Goal: Complete application form

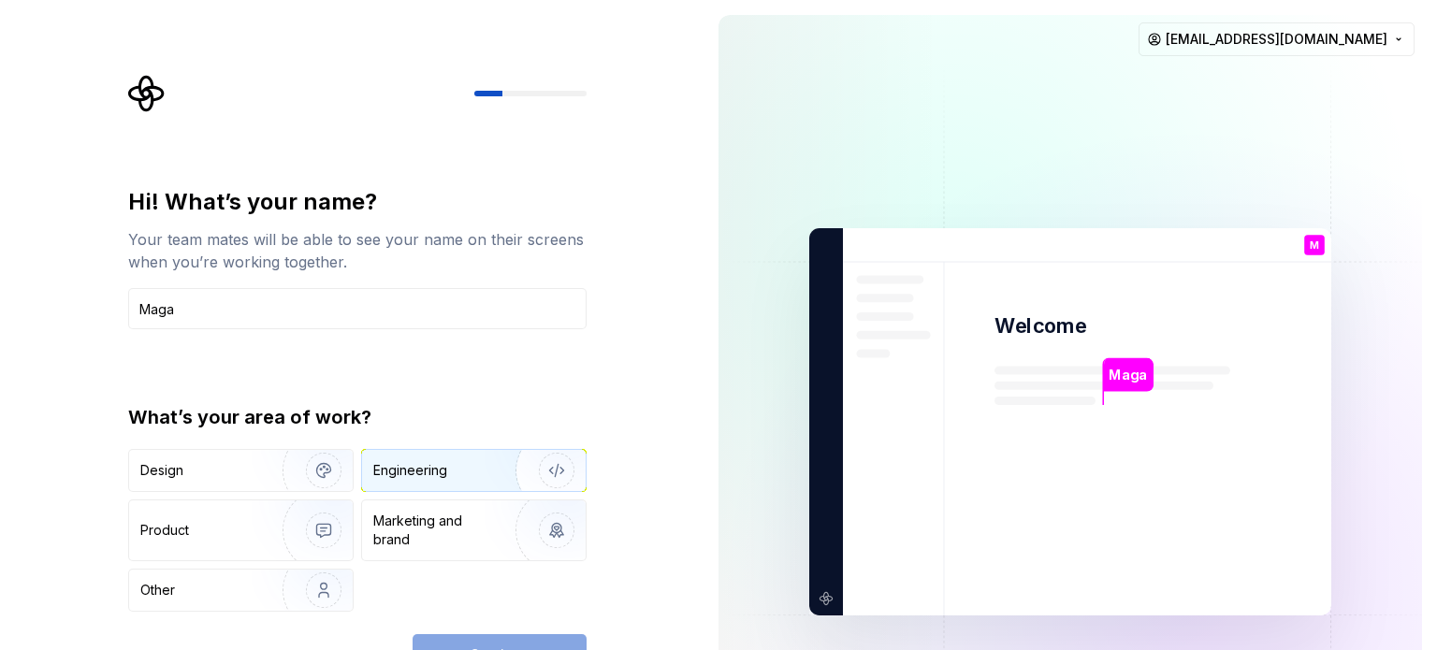
type input "Maga"
click at [547, 469] on img "button" at bounding box center [545, 470] width 120 height 125
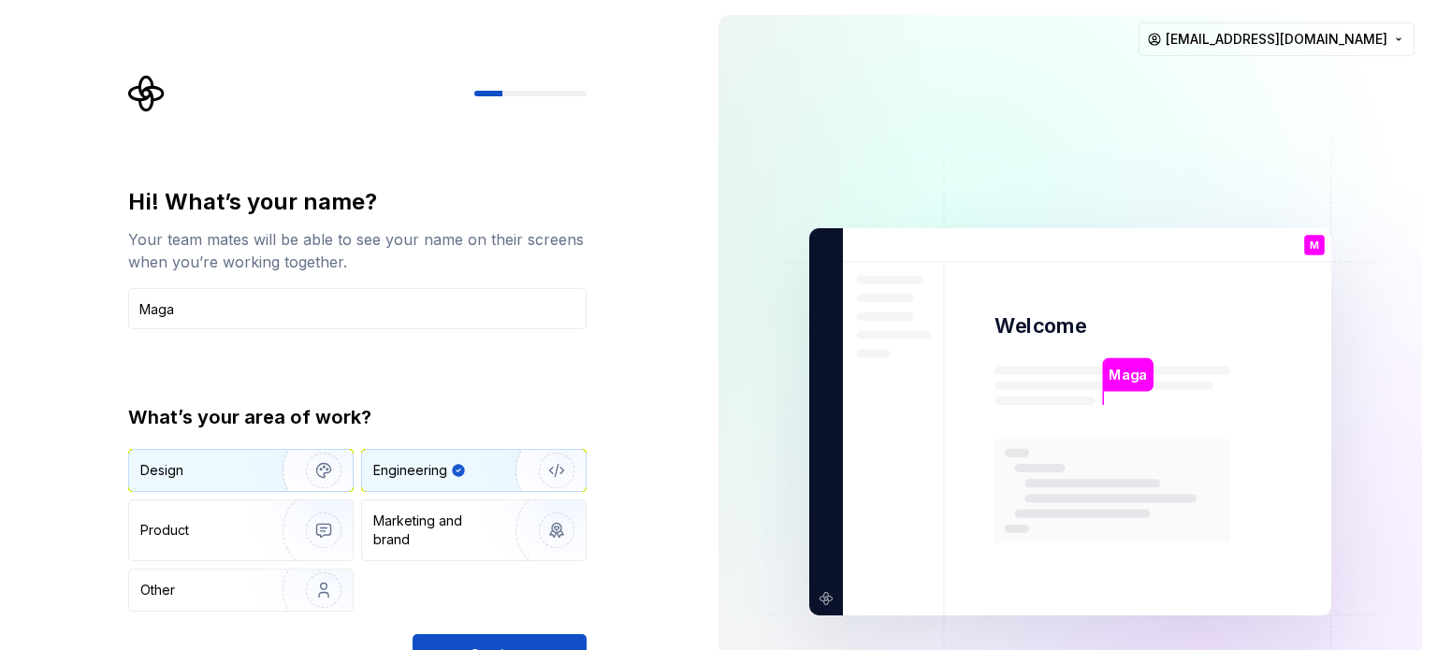
click at [228, 472] on div "Design" at bounding box center [199, 470] width 118 height 19
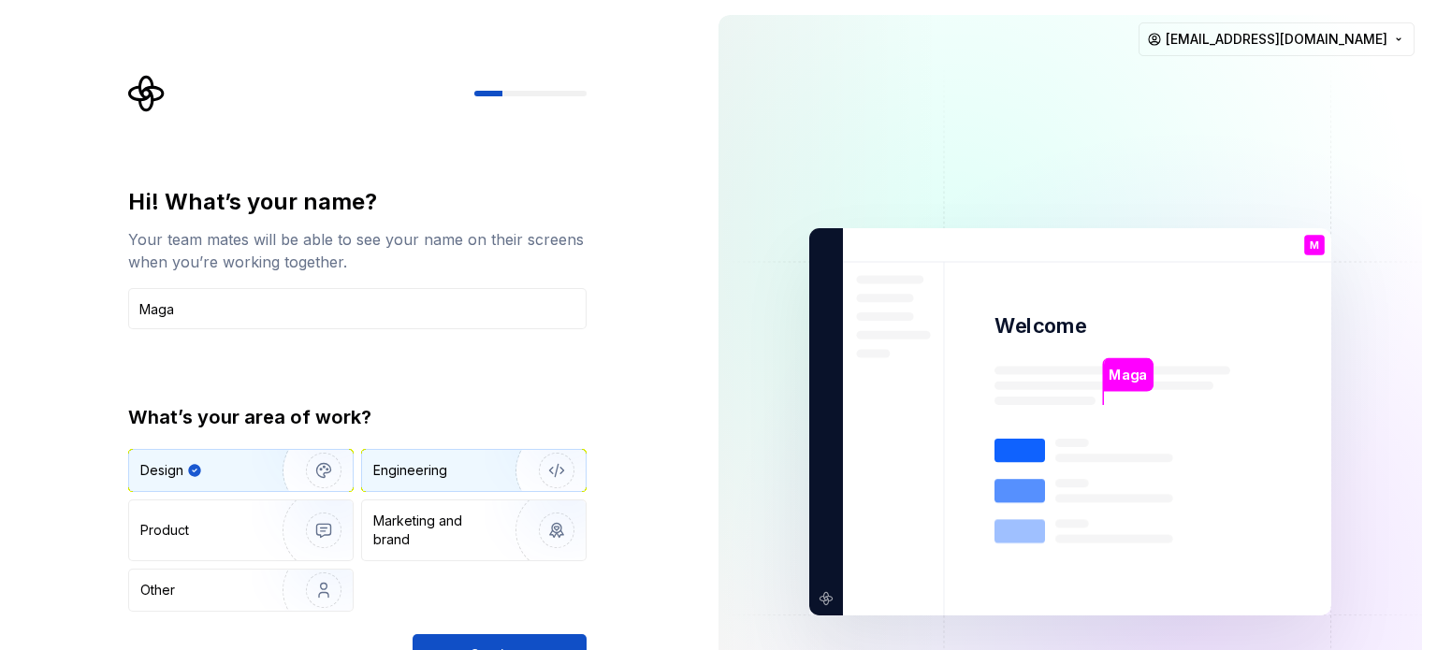
click at [416, 463] on div "Engineering" at bounding box center [410, 470] width 74 height 19
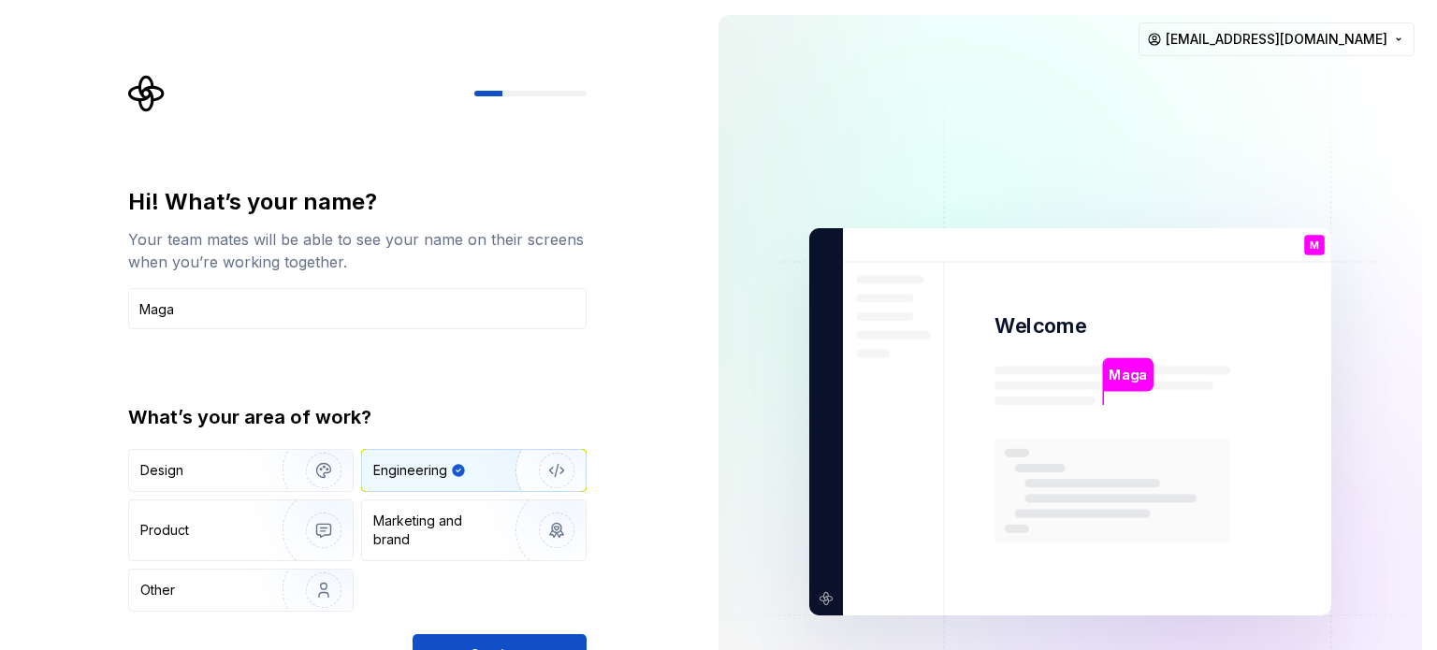
click at [688, 509] on div "Hi! What’s your name? Your team mates will be able to see your name on their sc…" at bounding box center [352, 422] width 704 height 844
click at [674, 586] on div "Hi! What’s your name? Your team mates will be able to see your name on their sc…" at bounding box center [352, 422] width 704 height 844
click at [524, 641] on button "Continue" at bounding box center [500, 654] width 174 height 41
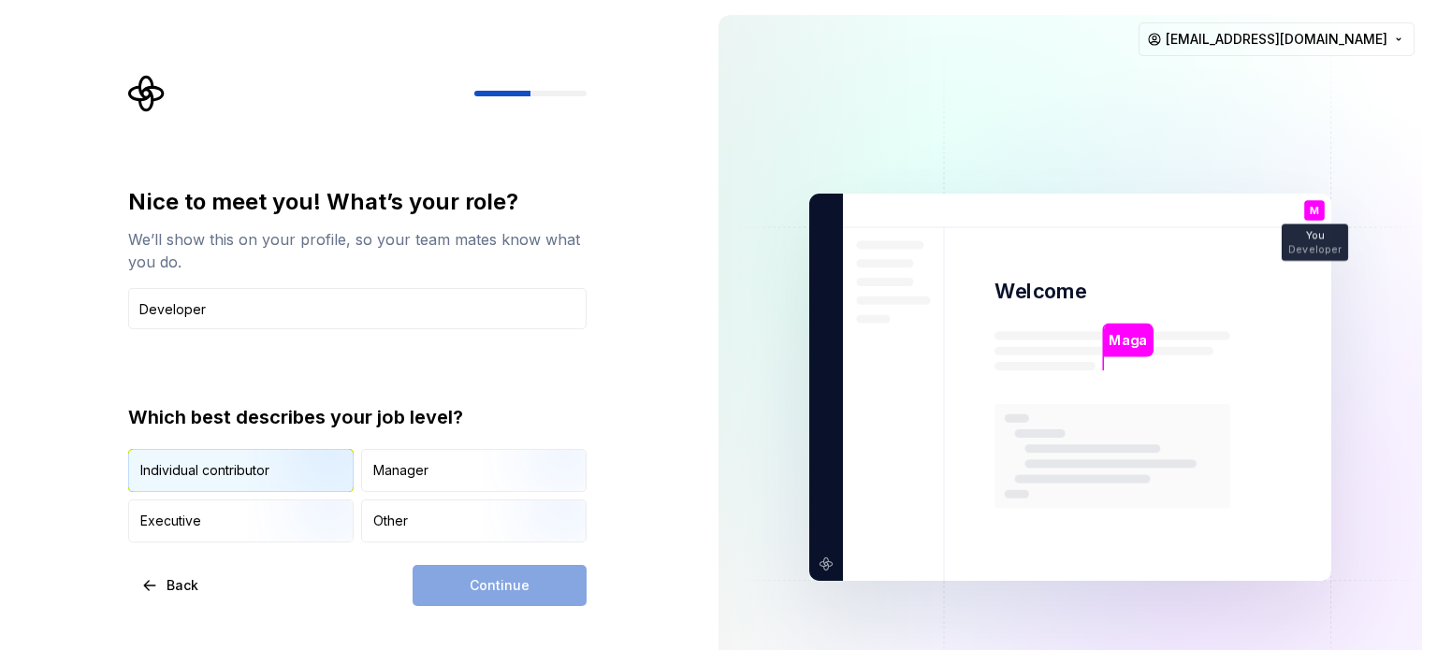
type input "Developer"
click at [308, 468] on img "button" at bounding box center [308, 493] width 120 height 125
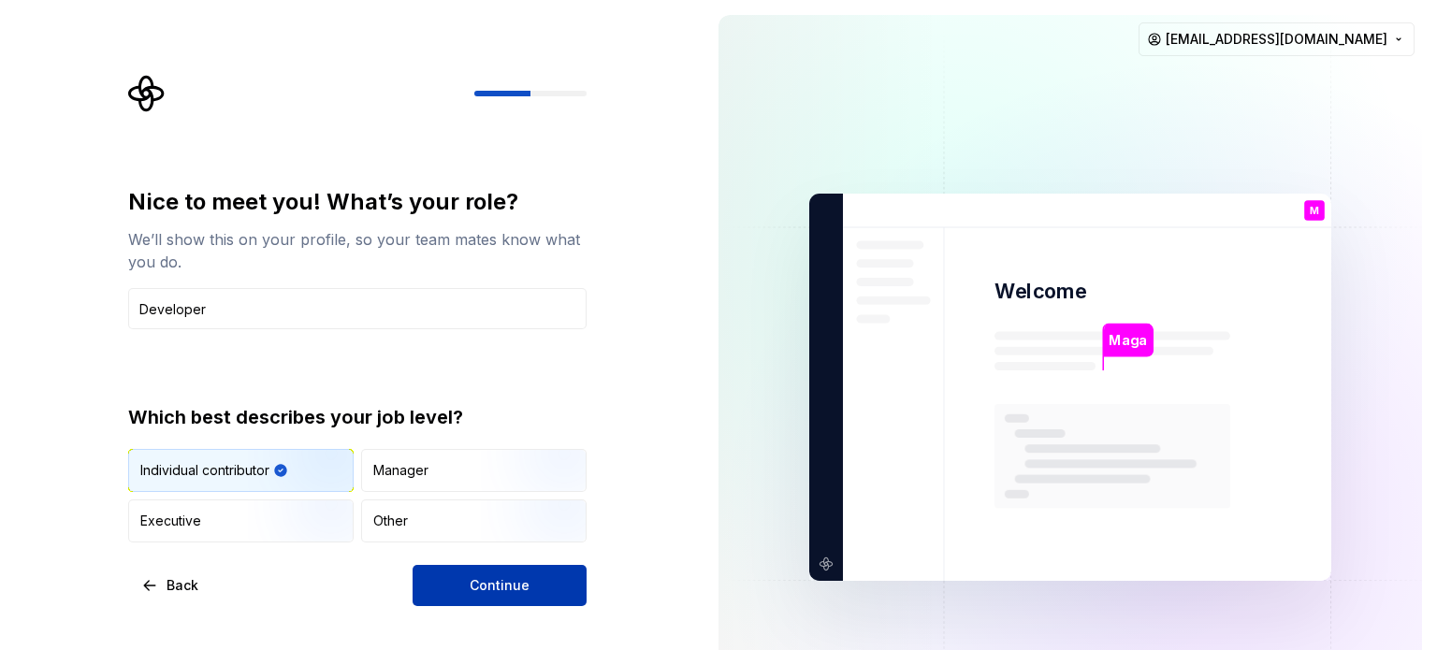
click at [478, 579] on span "Continue" at bounding box center [500, 585] width 60 height 19
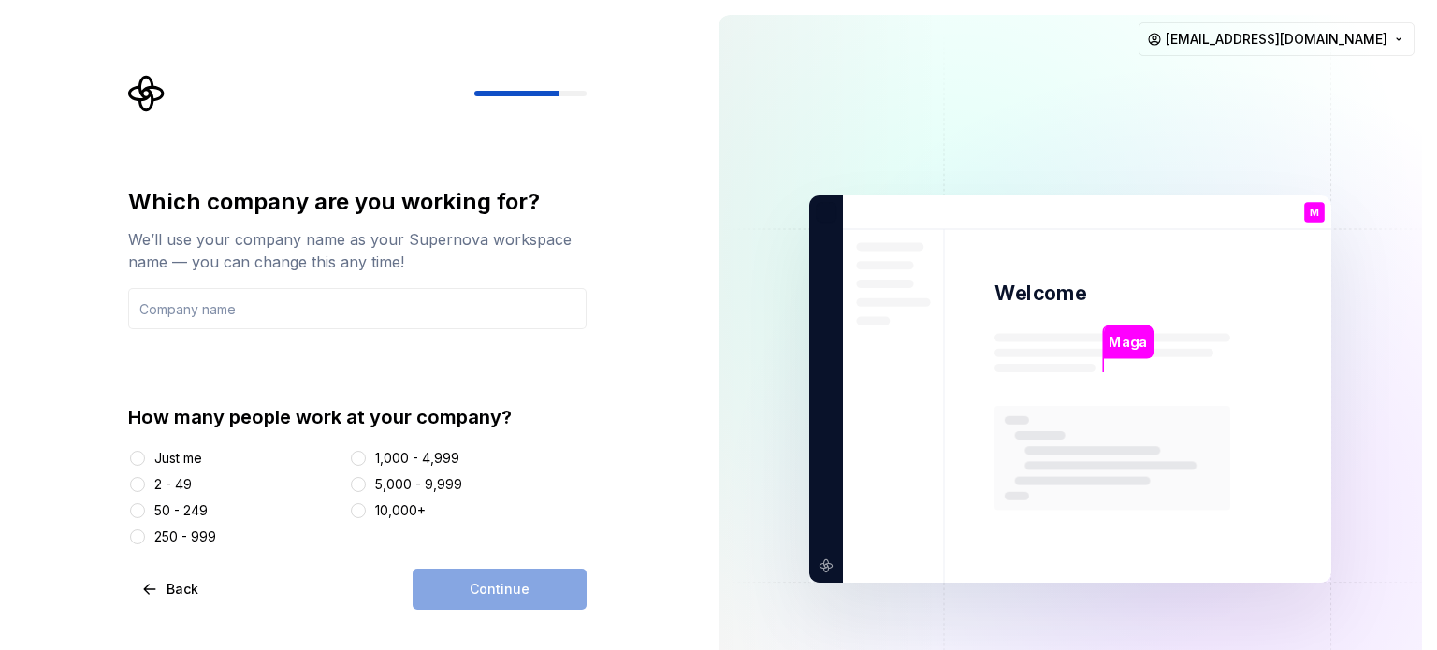
click at [150, 457] on div "Just me" at bounding box center [234, 458] width 213 height 19
click at [130, 458] on button "Just me" at bounding box center [137, 458] width 15 height 15
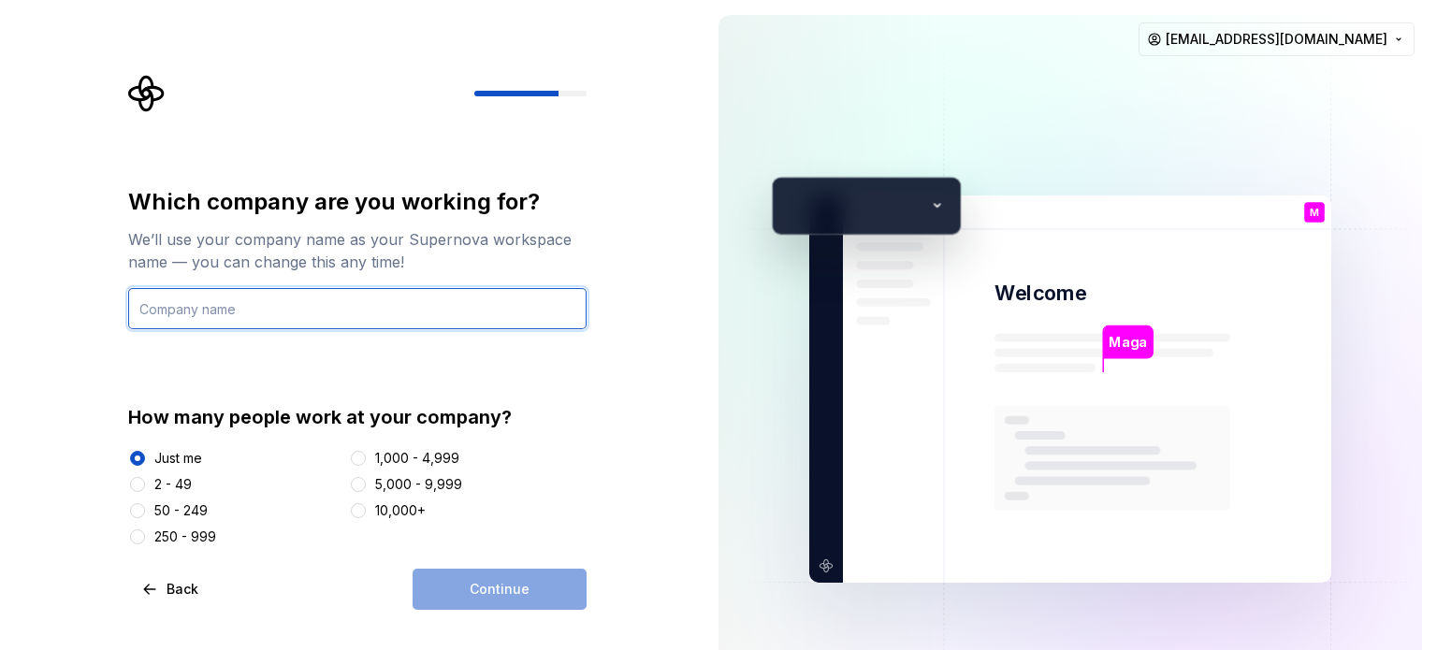
click at [326, 302] on input "text" at bounding box center [357, 308] width 459 height 41
type input "S"
type input "G"
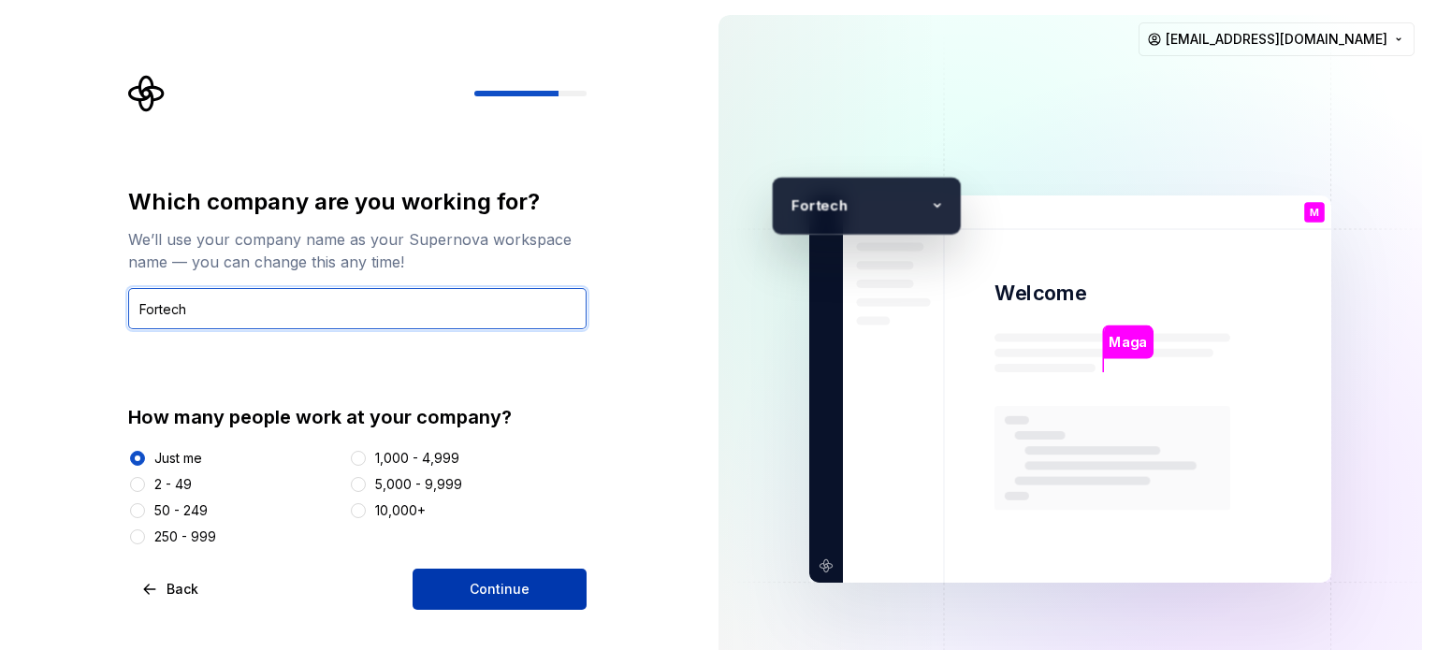
type input "Fortech"
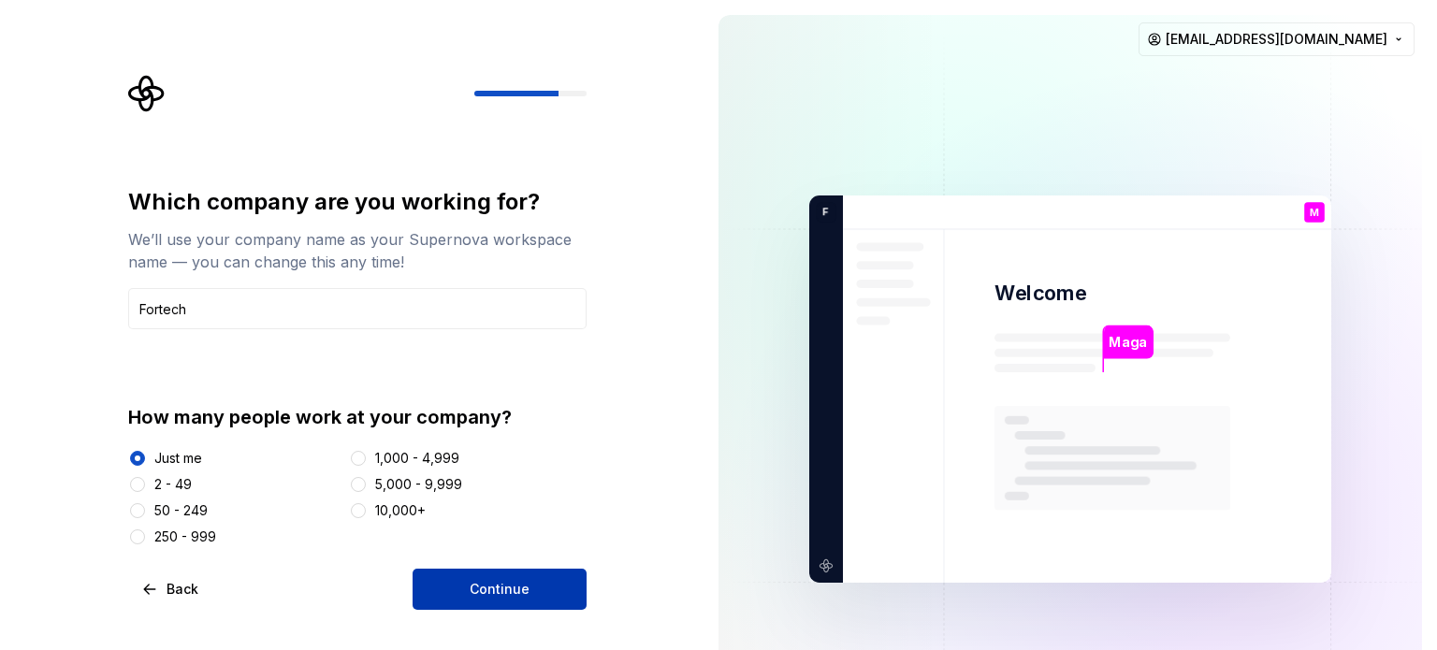
click at [522, 590] on span "Continue" at bounding box center [500, 589] width 60 height 19
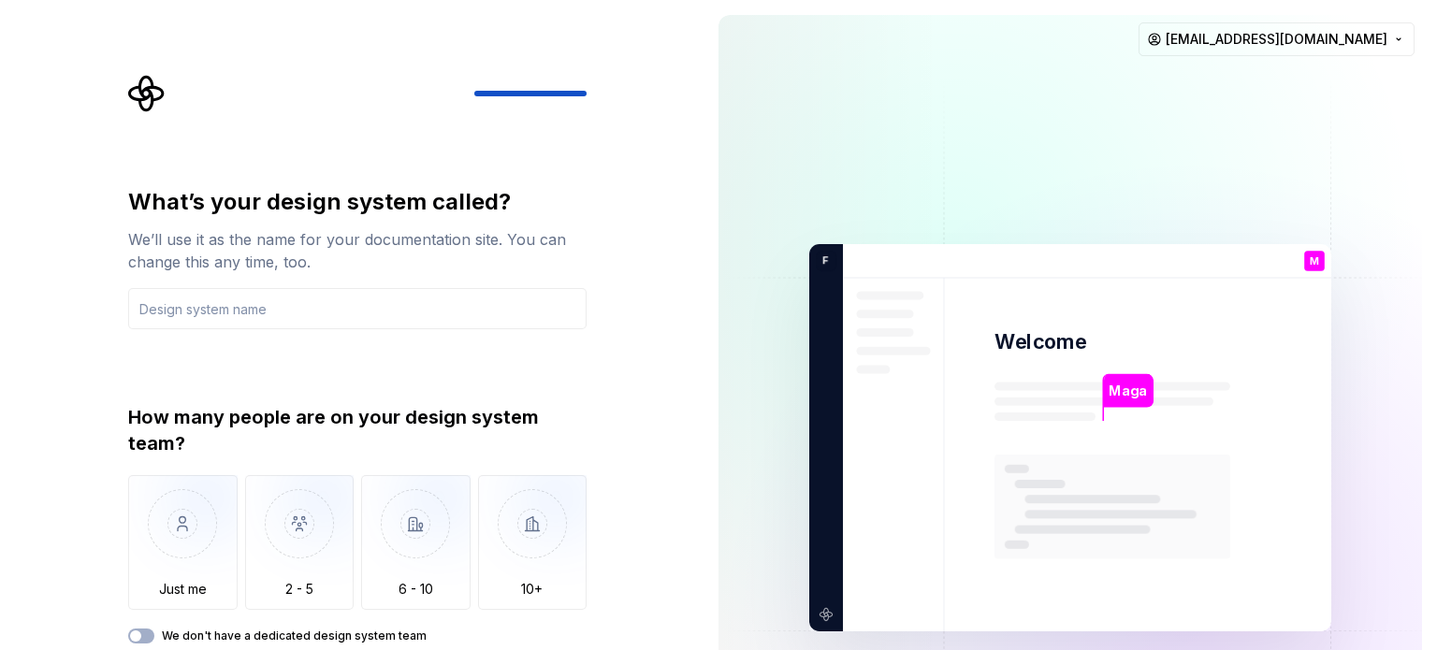
click at [105, 399] on div "What’s your design system called? We’ll use it as the name for your documentati…" at bounding box center [352, 438] width 704 height 876
click at [173, 551] on img "button" at bounding box center [182, 537] width 109 height 125
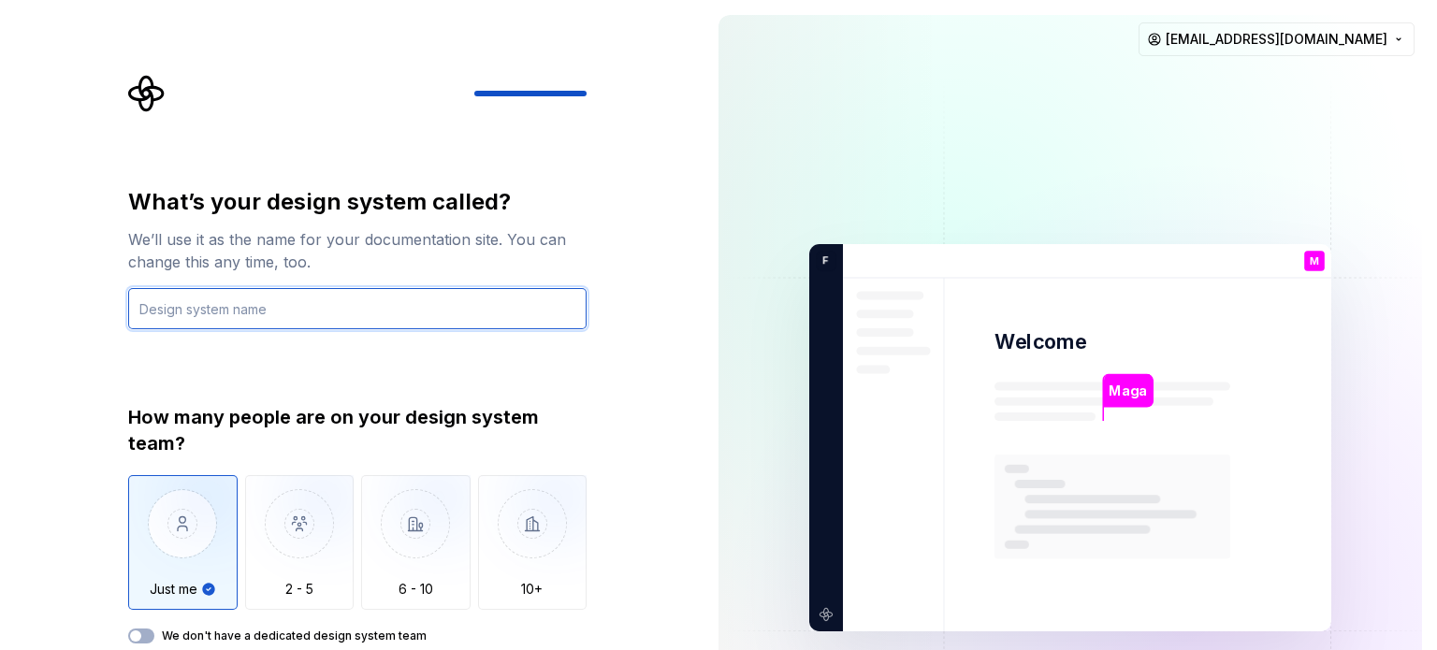
click at [343, 304] on input "text" at bounding box center [357, 308] width 459 height 41
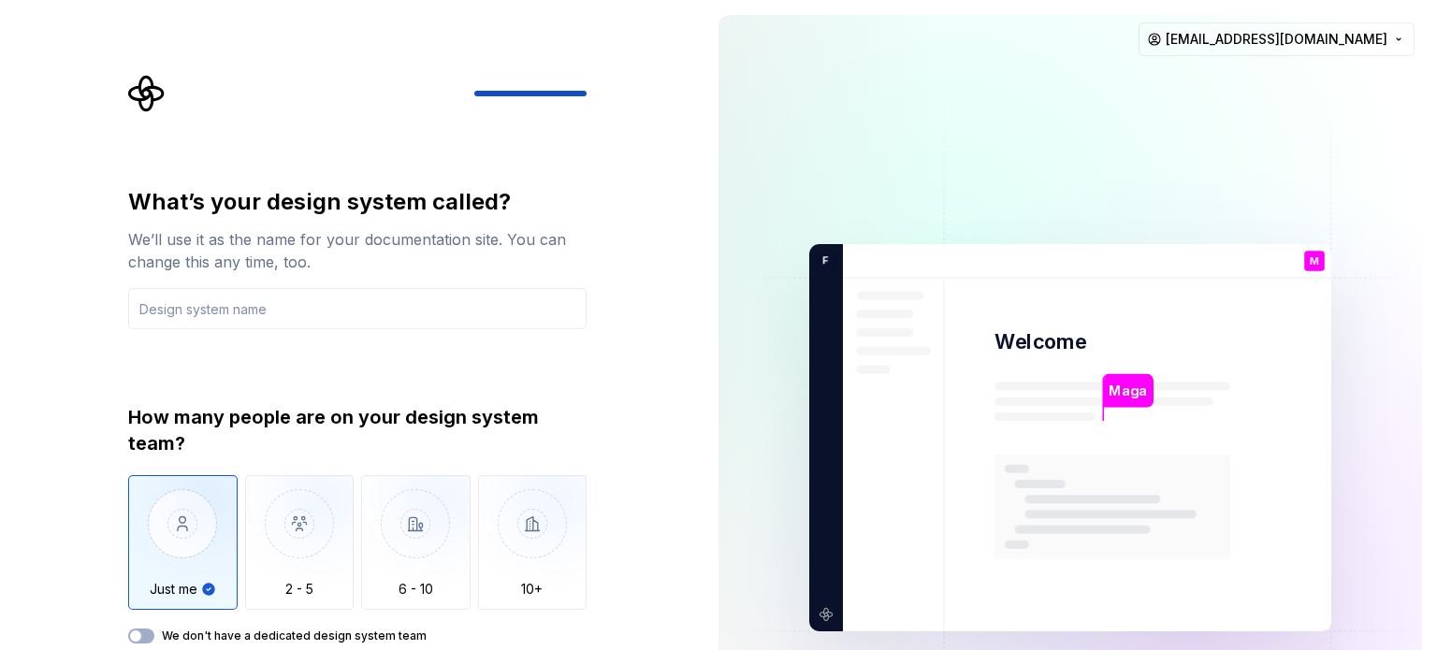
click at [269, 383] on div "What’s your design system called? We’ll use it as the name for your documentati…" at bounding box center [357, 415] width 459 height 457
click at [702, 381] on div "What’s your design system called? We’ll use it as the name for your documentati…" at bounding box center [352, 438] width 704 height 876
type button "Only one person"
type button "on"
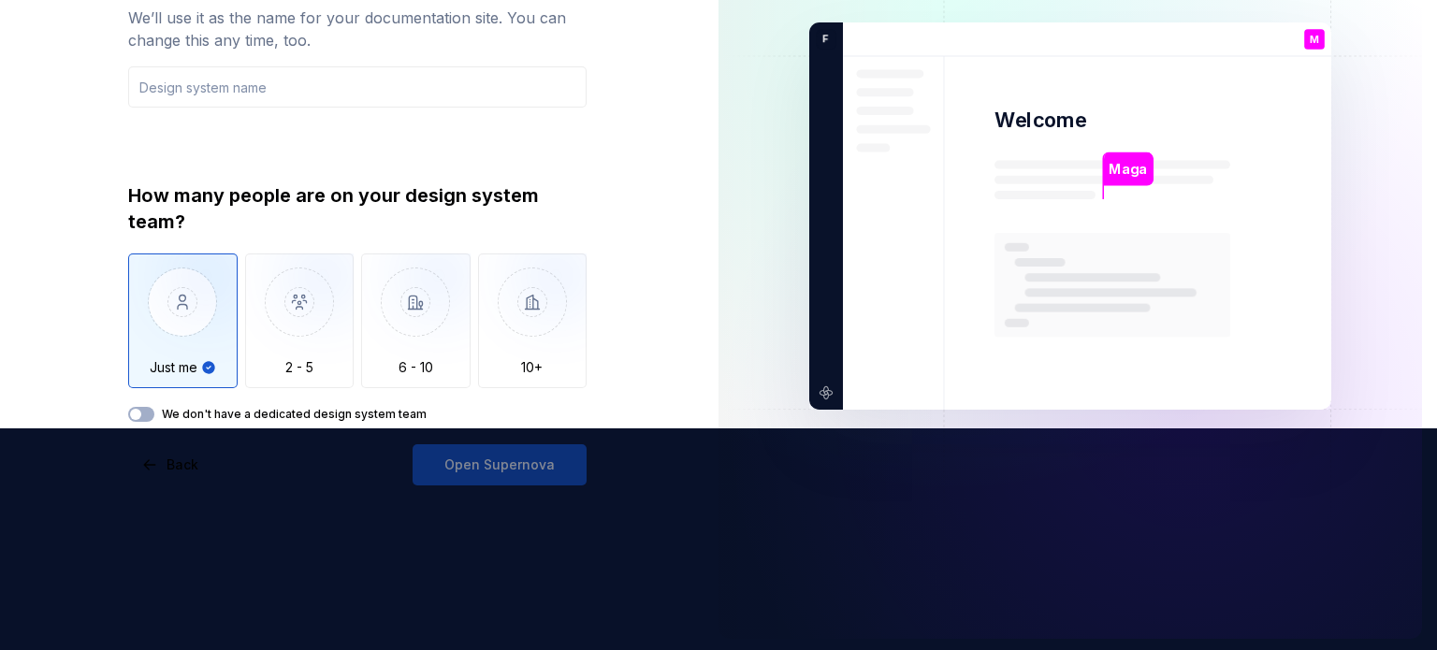
scroll to position [225, 0]
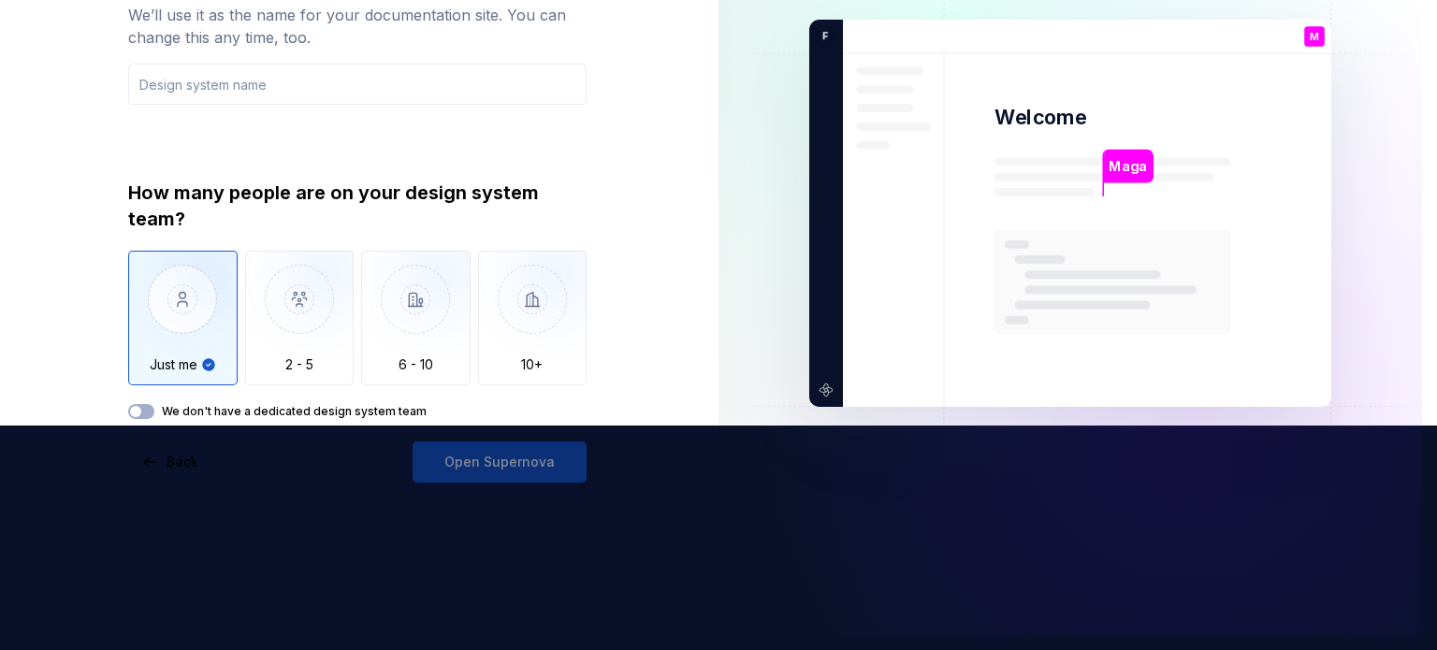
click at [634, 131] on div "What’s your design system called? We’ll use it as the name for your documentati…" at bounding box center [352, 213] width 704 height 876
click at [576, 90] on input "text" at bounding box center [357, 84] width 459 height 41
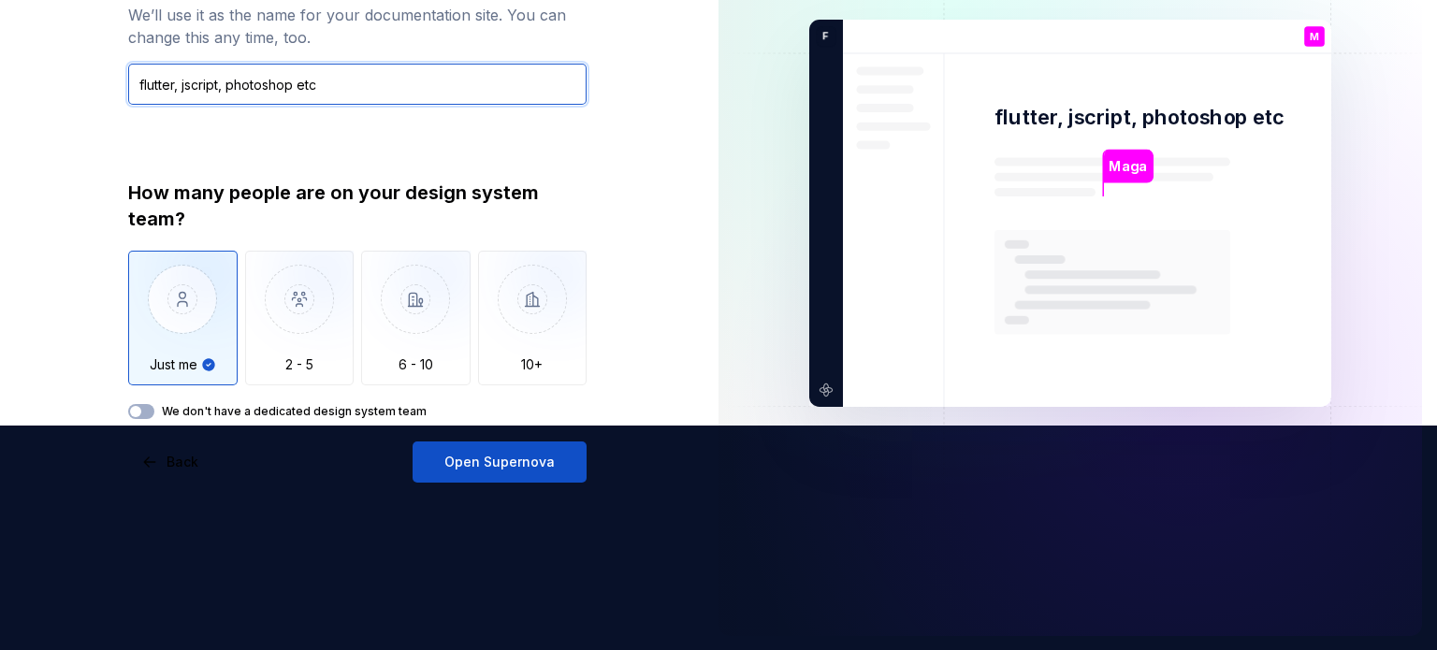
type input "flutter, jscript, photoshop etc"
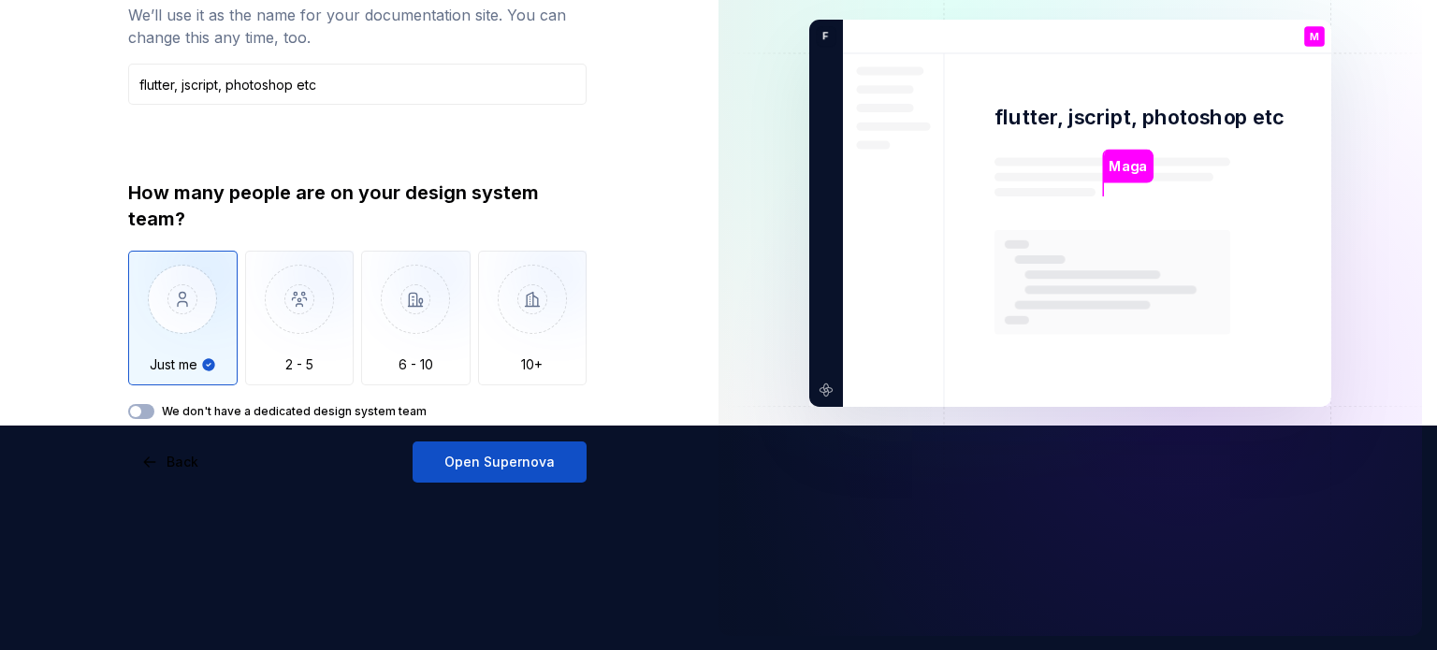
click at [663, 148] on div "What’s your design system called? We’ll use it as the name for your documentati…" at bounding box center [352, 213] width 704 height 876
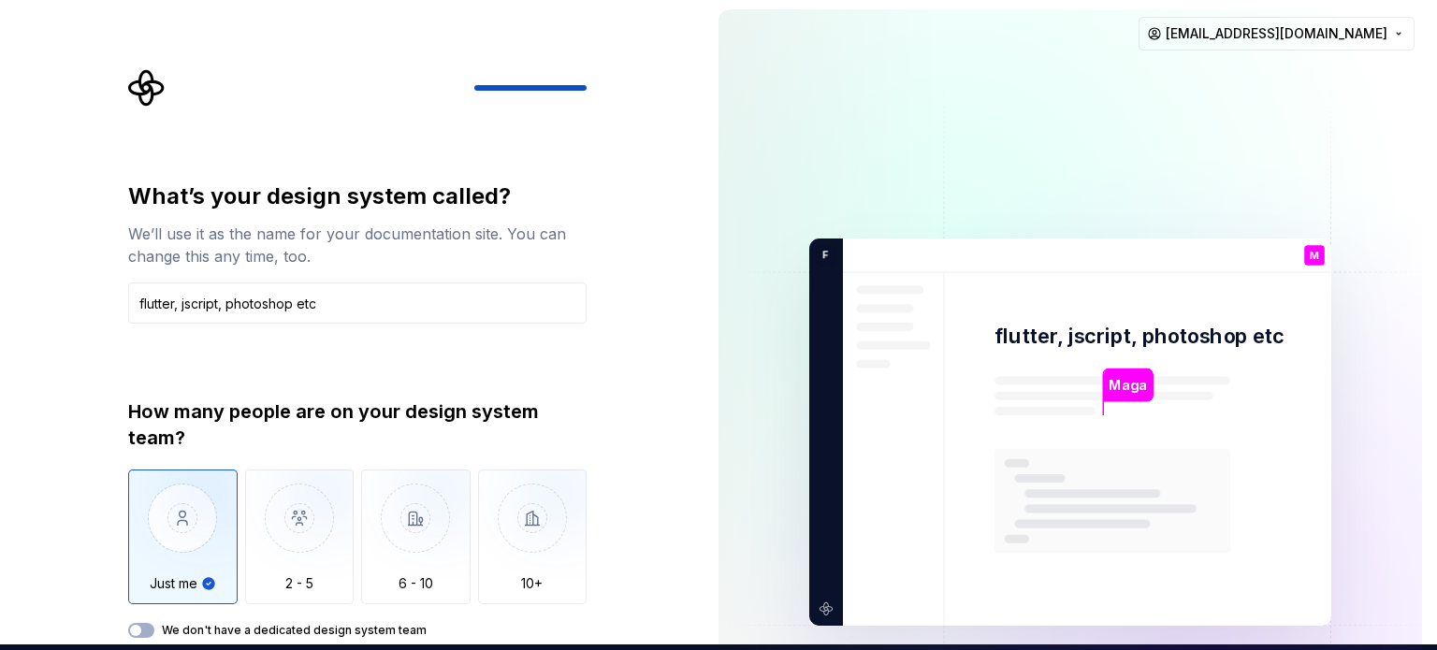
scroll to position [0, 0]
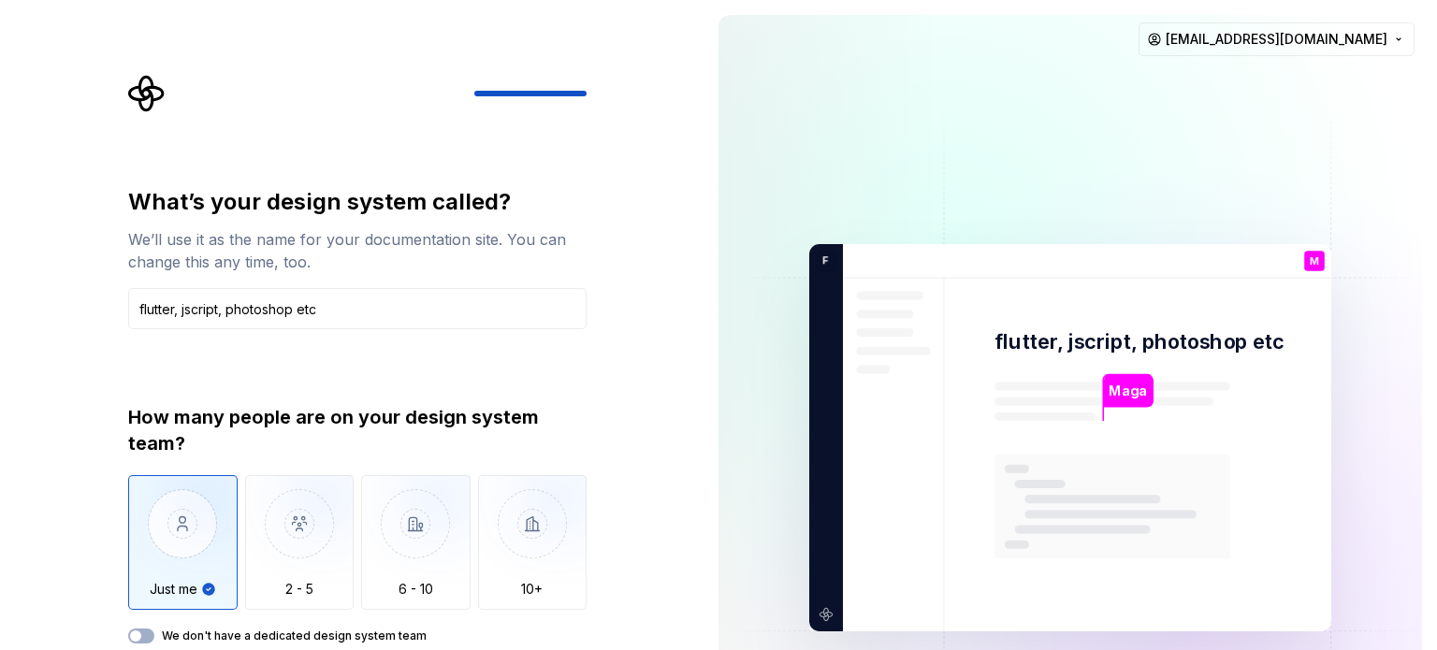
click at [655, 415] on div "What’s your design system called? We’ll use it as the name for your documentati…" at bounding box center [352, 438] width 704 height 876
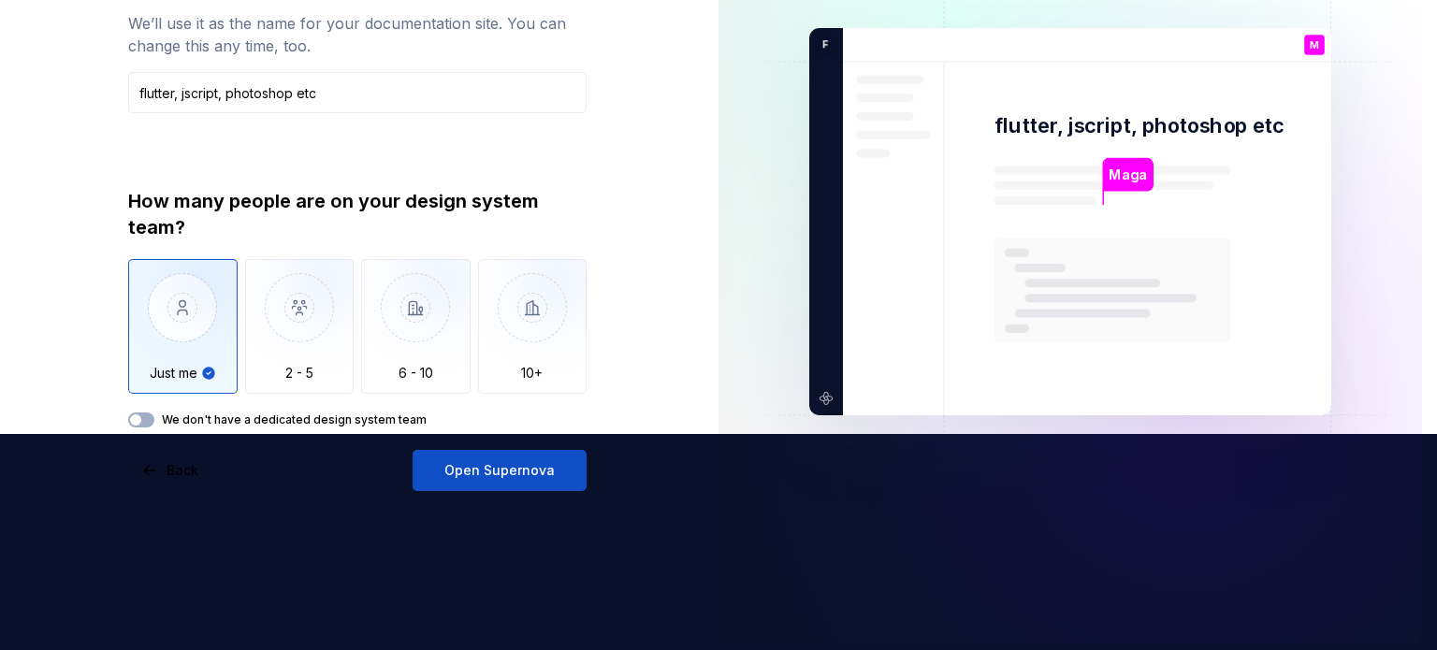
scroll to position [225, 0]
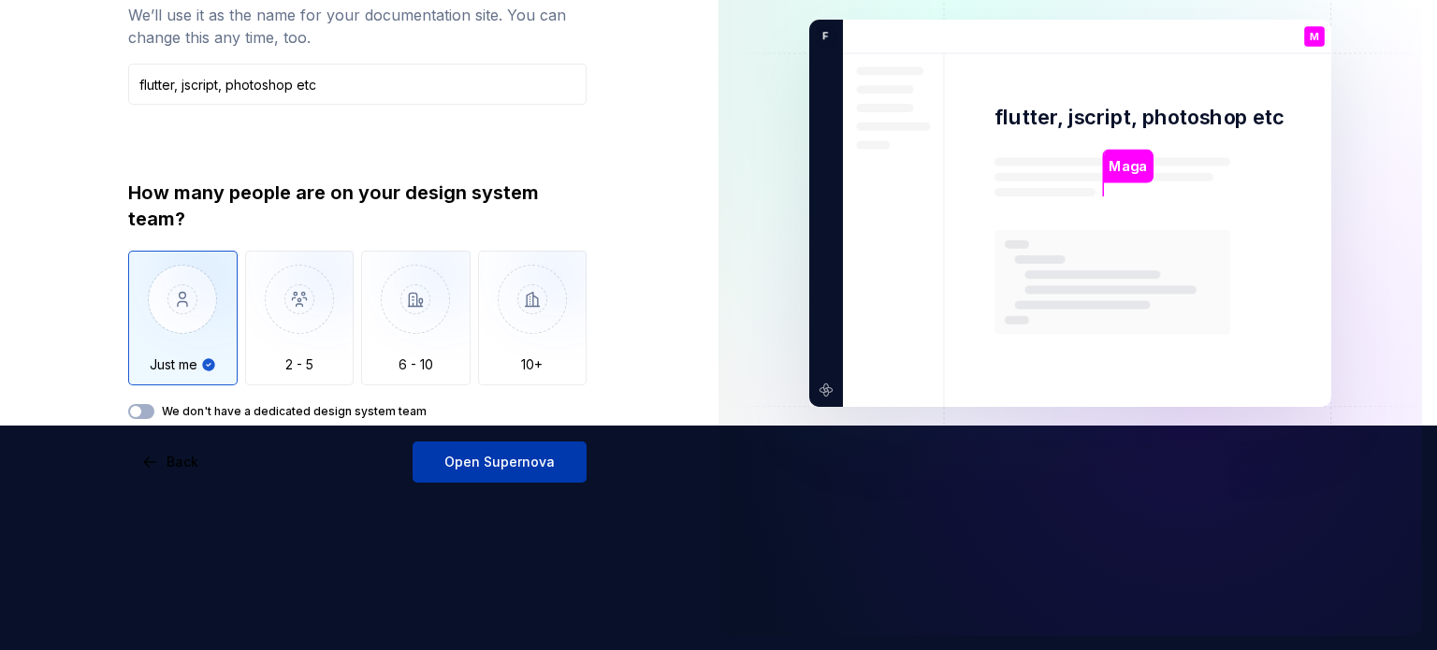
click at [517, 456] on span "Open Supernova" at bounding box center [500, 462] width 110 height 19
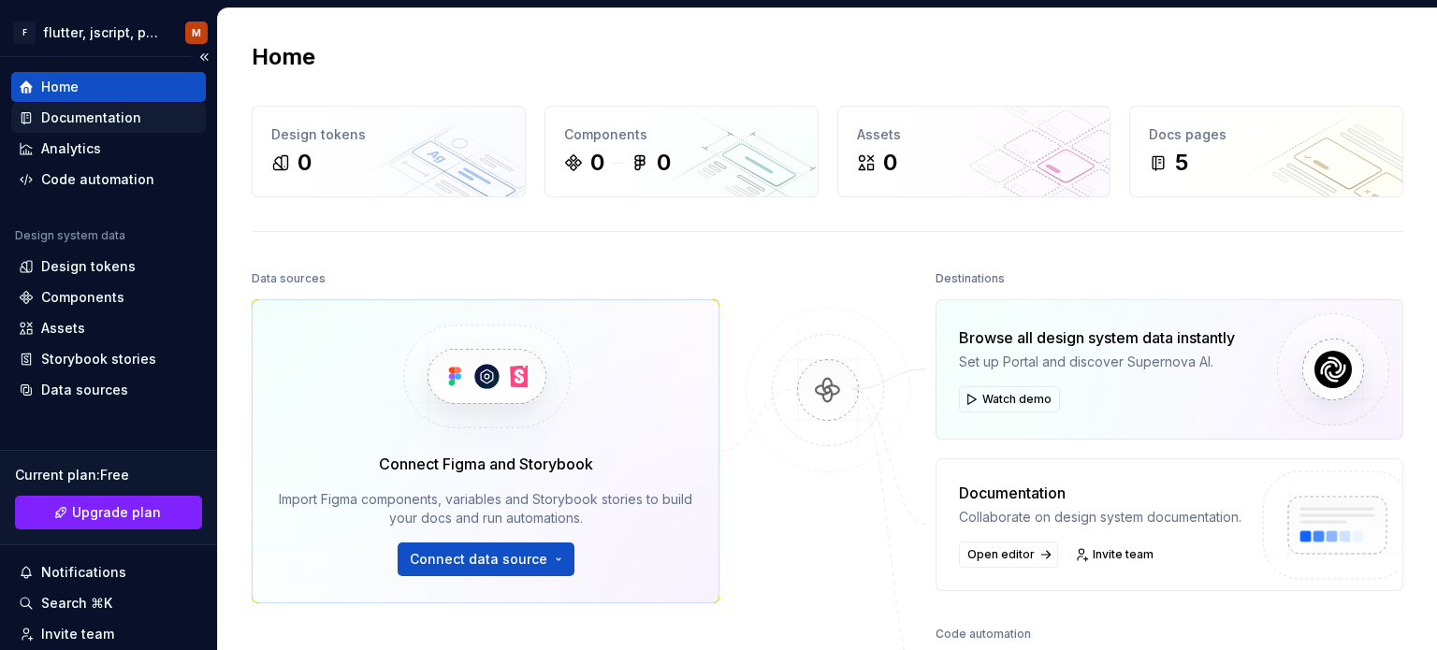
click at [86, 114] on div "Documentation" at bounding box center [91, 118] width 100 height 19
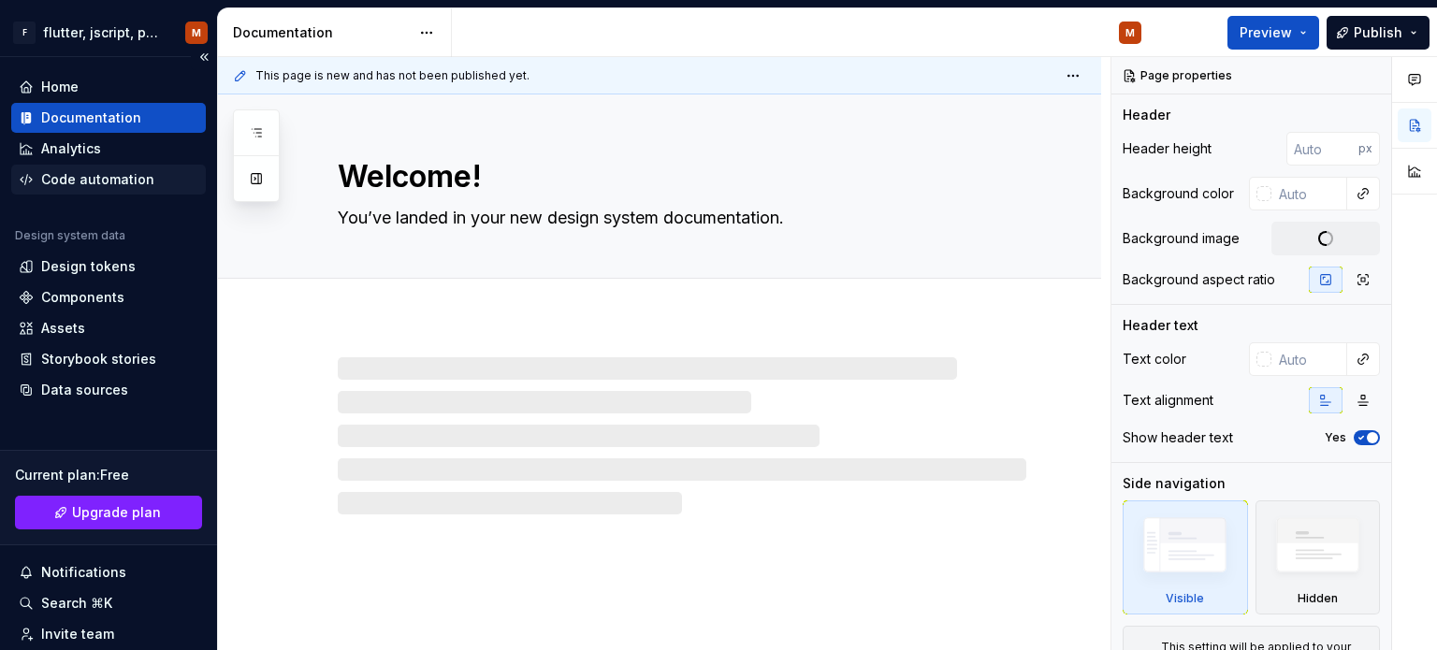
click at [74, 179] on div "Code automation" at bounding box center [97, 179] width 113 height 19
type textarea "*"
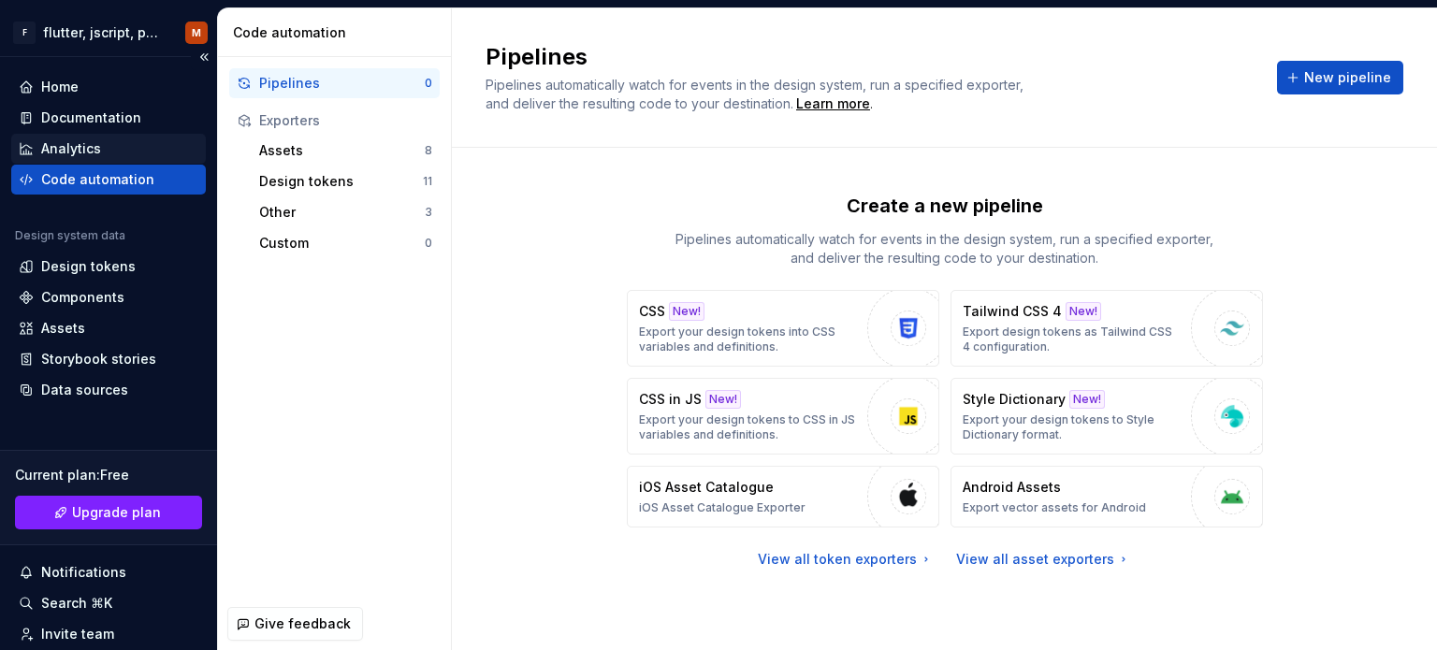
click at [67, 152] on div "Analytics" at bounding box center [71, 148] width 60 height 19
